Goal: Find specific page/section: Find specific page/section

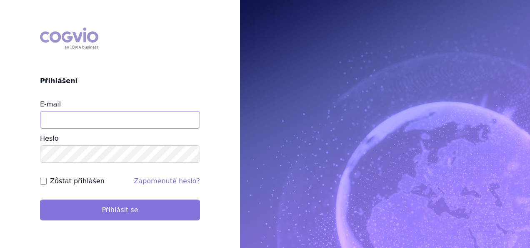
type input "apolena.koklarova@vzp.cz"
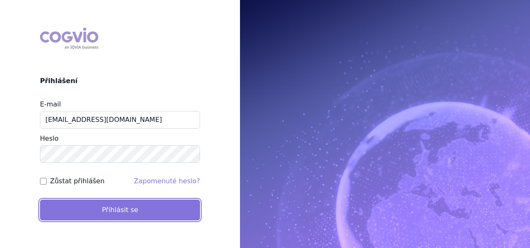
click at [140, 213] on button "Přihlásit se" at bounding box center [120, 209] width 160 height 21
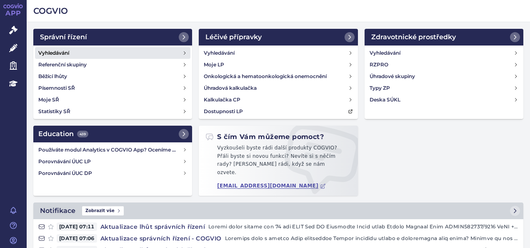
click at [50, 53] on h4 "Vyhledávání" at bounding box center [53, 53] width 31 height 8
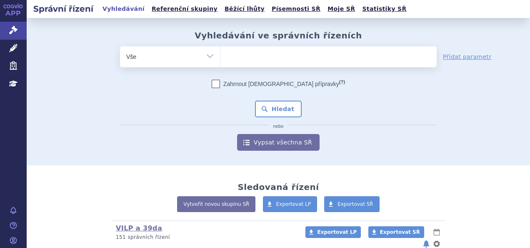
click at [232, 60] on ul at bounding box center [328, 55] width 216 height 18
click at [220, 60] on select at bounding box center [220, 56] width 0 height 21
click at [232, 60] on ul at bounding box center [328, 55] width 216 height 18
click at [220, 60] on select at bounding box center [220, 56] width 0 height 21
